Goal: Task Accomplishment & Management: Use online tool/utility

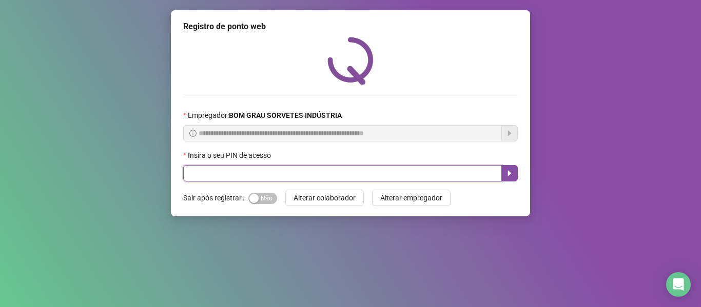
click at [243, 179] on input "text" at bounding box center [342, 173] width 319 height 16
click at [200, 174] on input "text" at bounding box center [342, 173] width 319 height 16
type input "*"
click at [243, 176] on input "text" at bounding box center [342, 173] width 319 height 16
type input "*****"
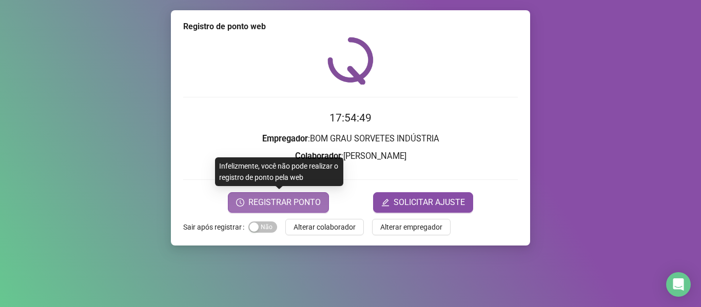
click at [269, 196] on span "REGISTRAR PONTO" at bounding box center [284, 202] width 72 height 12
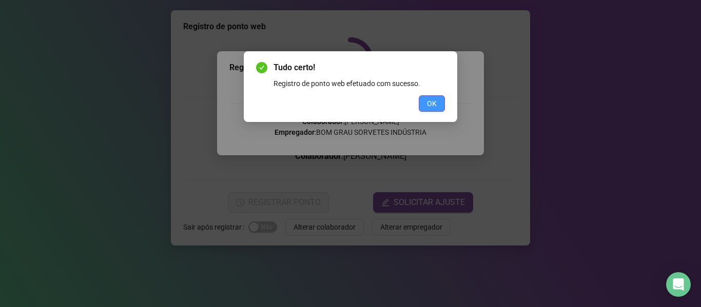
click at [435, 104] on span "OK" at bounding box center [432, 103] width 10 height 11
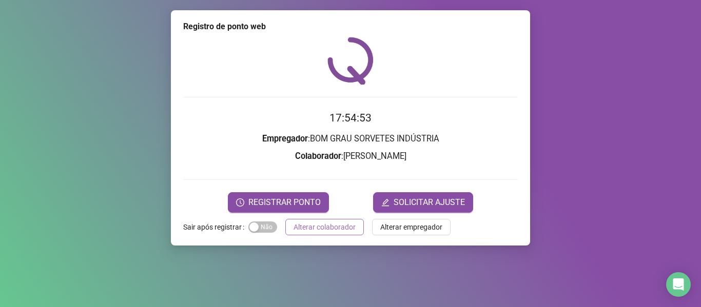
click at [341, 233] on button "Alterar colaborador" at bounding box center [324, 227] width 78 height 16
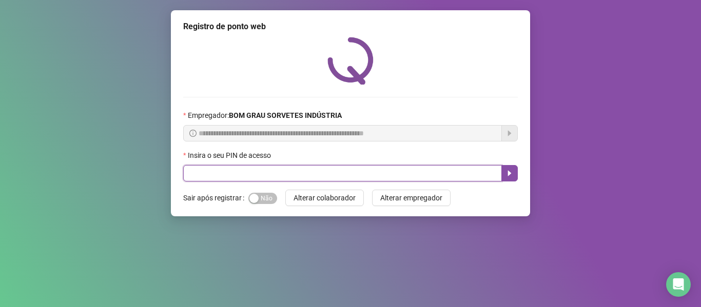
click at [291, 170] on input "text" at bounding box center [342, 173] width 319 height 16
type input "*****"
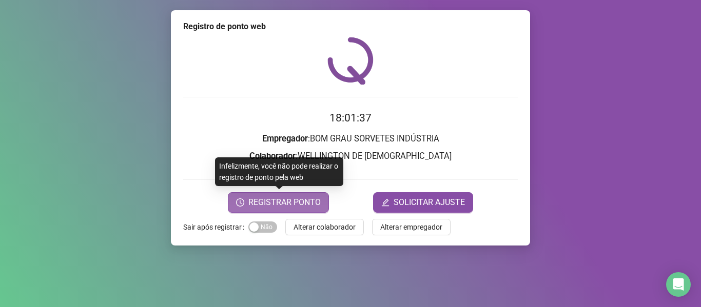
click at [286, 201] on span "REGISTRAR PONTO" at bounding box center [284, 202] width 72 height 12
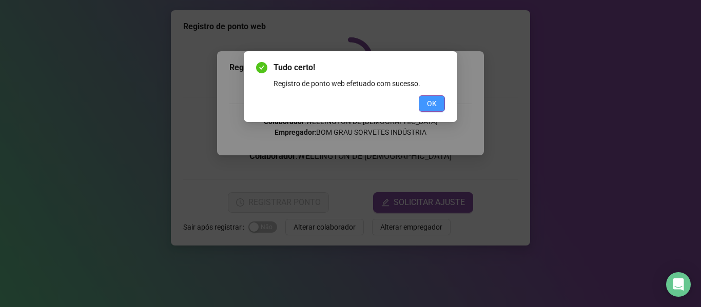
click at [425, 103] on button "OK" at bounding box center [432, 103] width 26 height 16
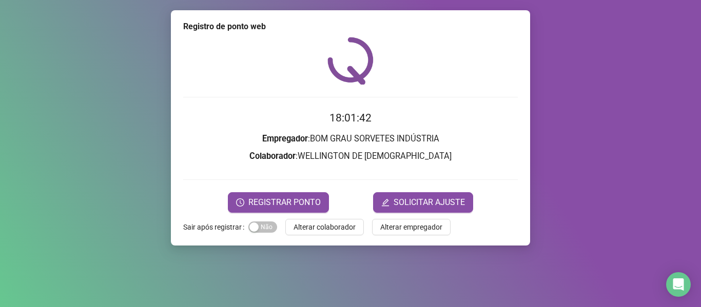
click at [304, 230] on span "Alterar colaborador" at bounding box center [324, 227] width 62 height 11
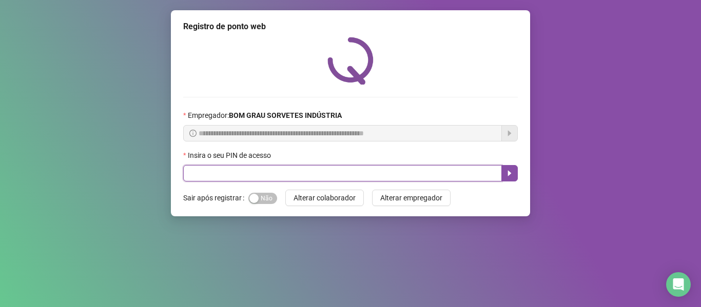
click at [381, 179] on input "text" at bounding box center [342, 173] width 319 height 16
type input "*****"
click at [506, 179] on button "button" at bounding box center [509, 173] width 16 height 16
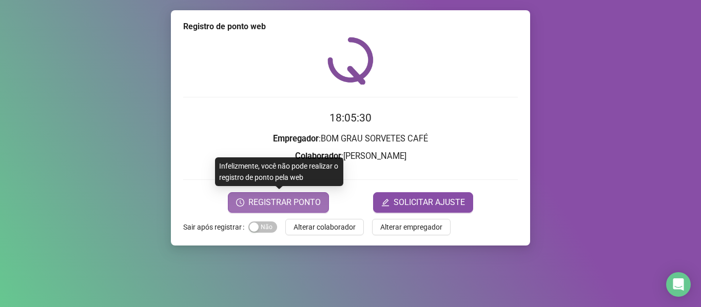
click at [274, 210] on button "REGISTRAR PONTO" at bounding box center [278, 202] width 101 height 21
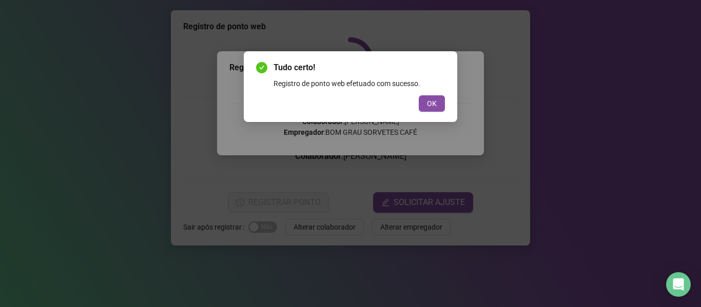
click at [438, 94] on div "Tudo certo! Registro de ponto web efetuado com sucesso. OK" at bounding box center [350, 87] width 189 height 50
click at [423, 104] on button "OK" at bounding box center [432, 103] width 26 height 16
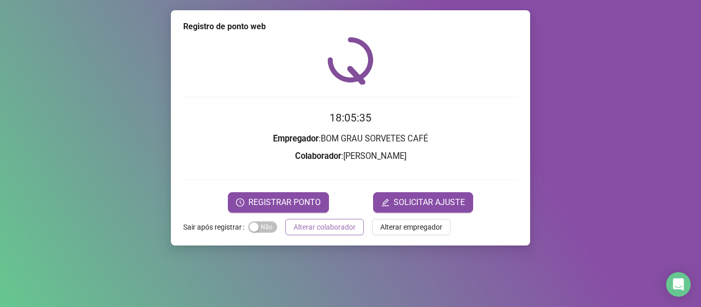
click at [327, 228] on span "Alterar colaborador" at bounding box center [324, 227] width 62 height 11
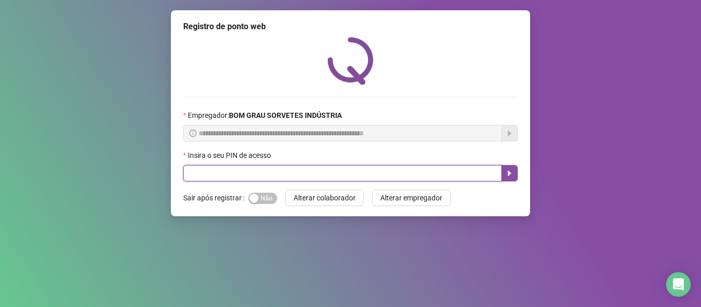
click at [309, 172] on input "text" at bounding box center [342, 173] width 319 height 16
type input "*****"
click at [502, 174] on button "button" at bounding box center [509, 173] width 16 height 16
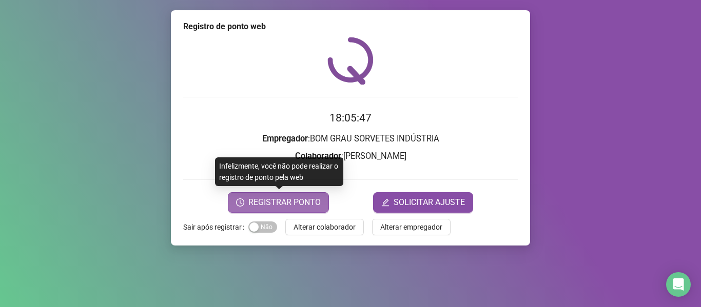
click at [295, 206] on span "REGISTRAR PONTO" at bounding box center [284, 202] width 72 height 12
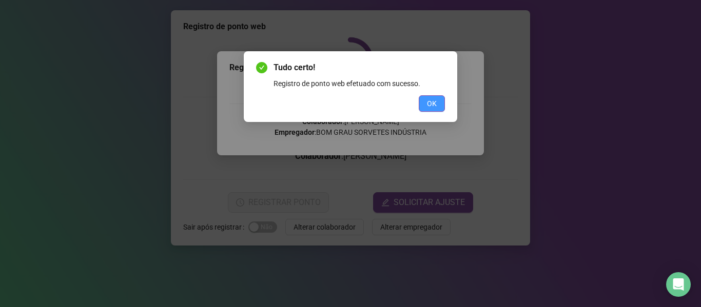
click at [436, 106] on span "OK" at bounding box center [432, 103] width 10 height 11
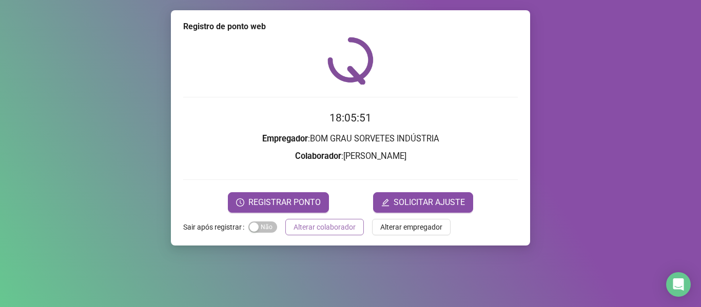
click at [313, 227] on span "Alterar colaborador" at bounding box center [324, 227] width 62 height 11
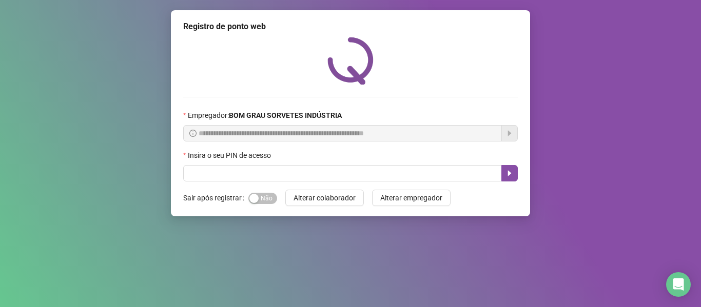
click at [285, 190] on button "Alterar colaborador" at bounding box center [324, 198] width 78 height 16
